Goal: Information Seeking & Learning: Find specific page/section

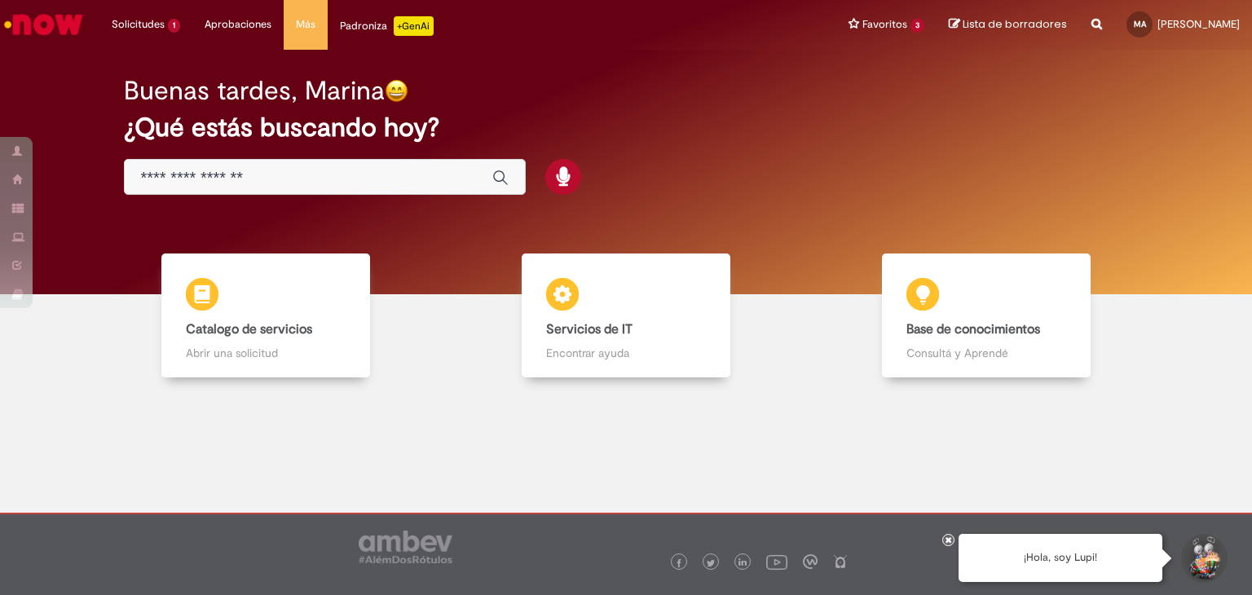
click at [1096, 26] on icon "Search from all sources" at bounding box center [1096, 14] width 11 height 29
click at [1092, 26] on input "text" at bounding box center [1064, 25] width 75 height 28
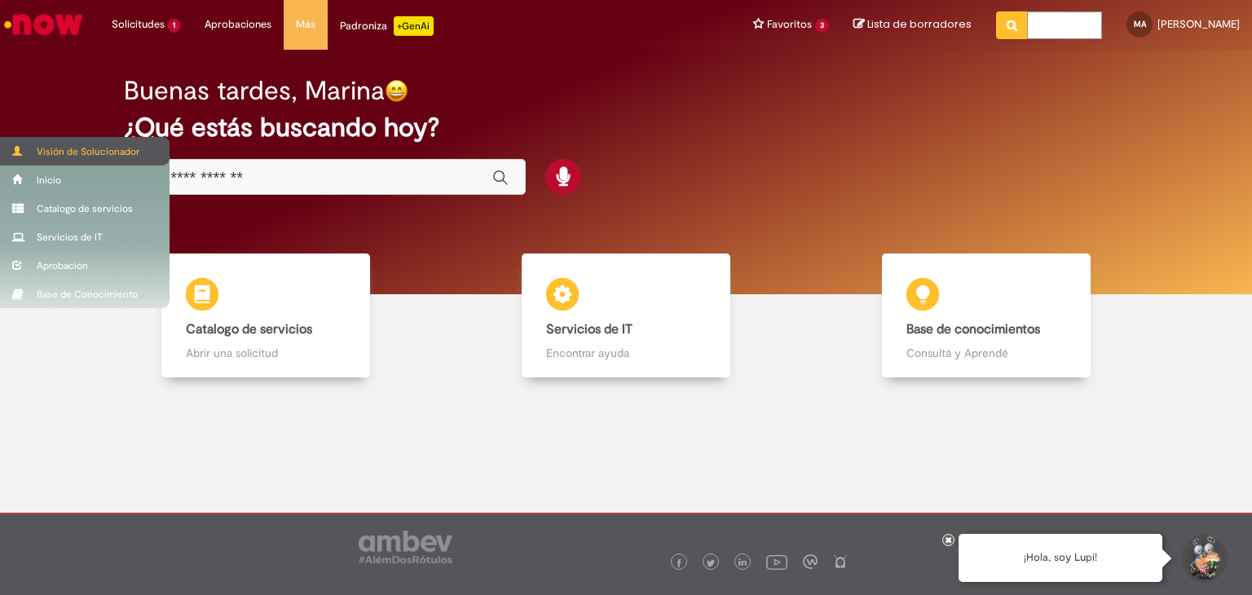
click at [16, 148] on span at bounding box center [18, 151] width 12 height 10
click at [20, 154] on span at bounding box center [18, 151] width 12 height 10
